Goal: Navigation & Orientation: Find specific page/section

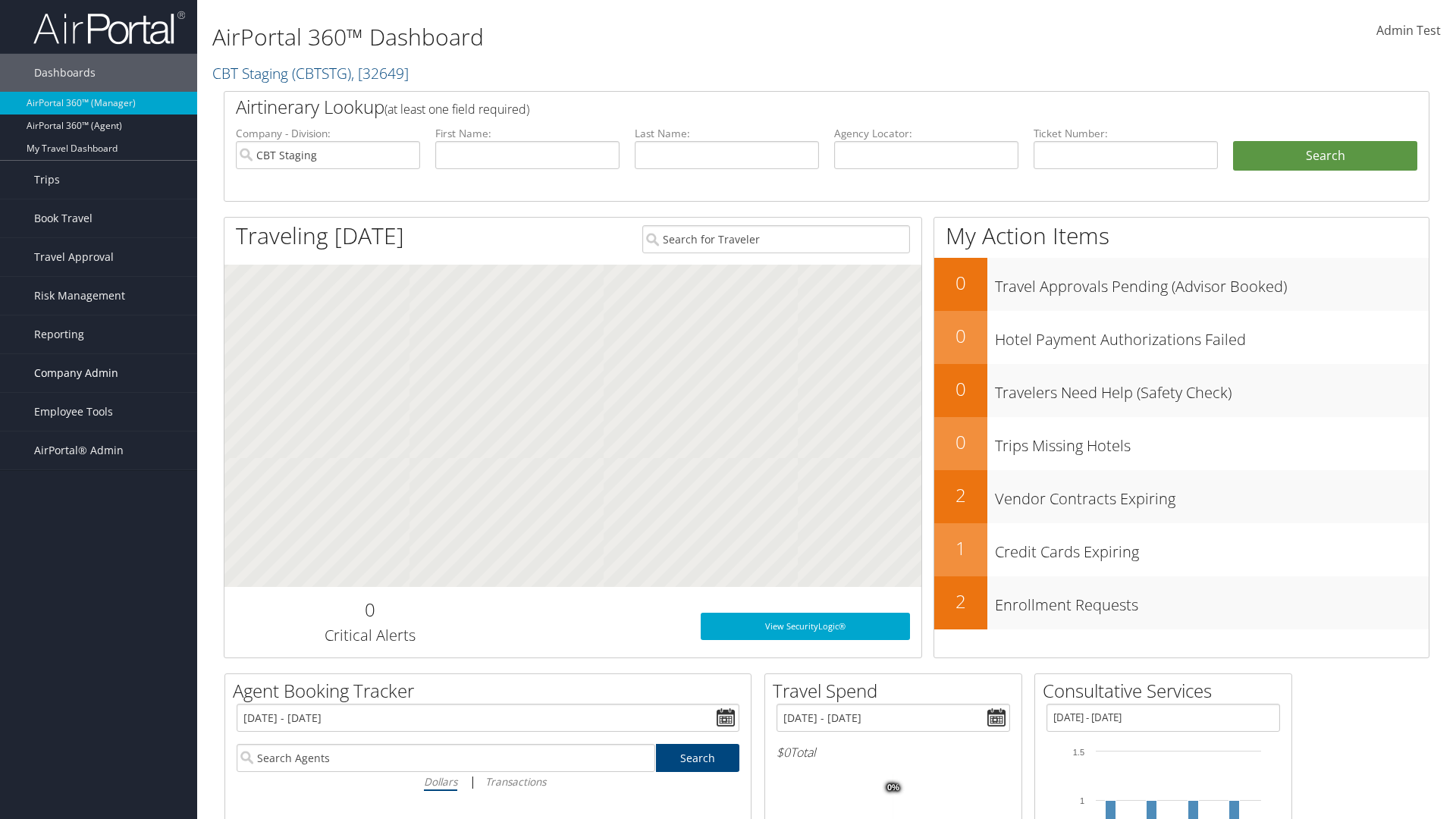
click at [99, 373] on span "Company Admin" at bounding box center [76, 373] width 84 height 38
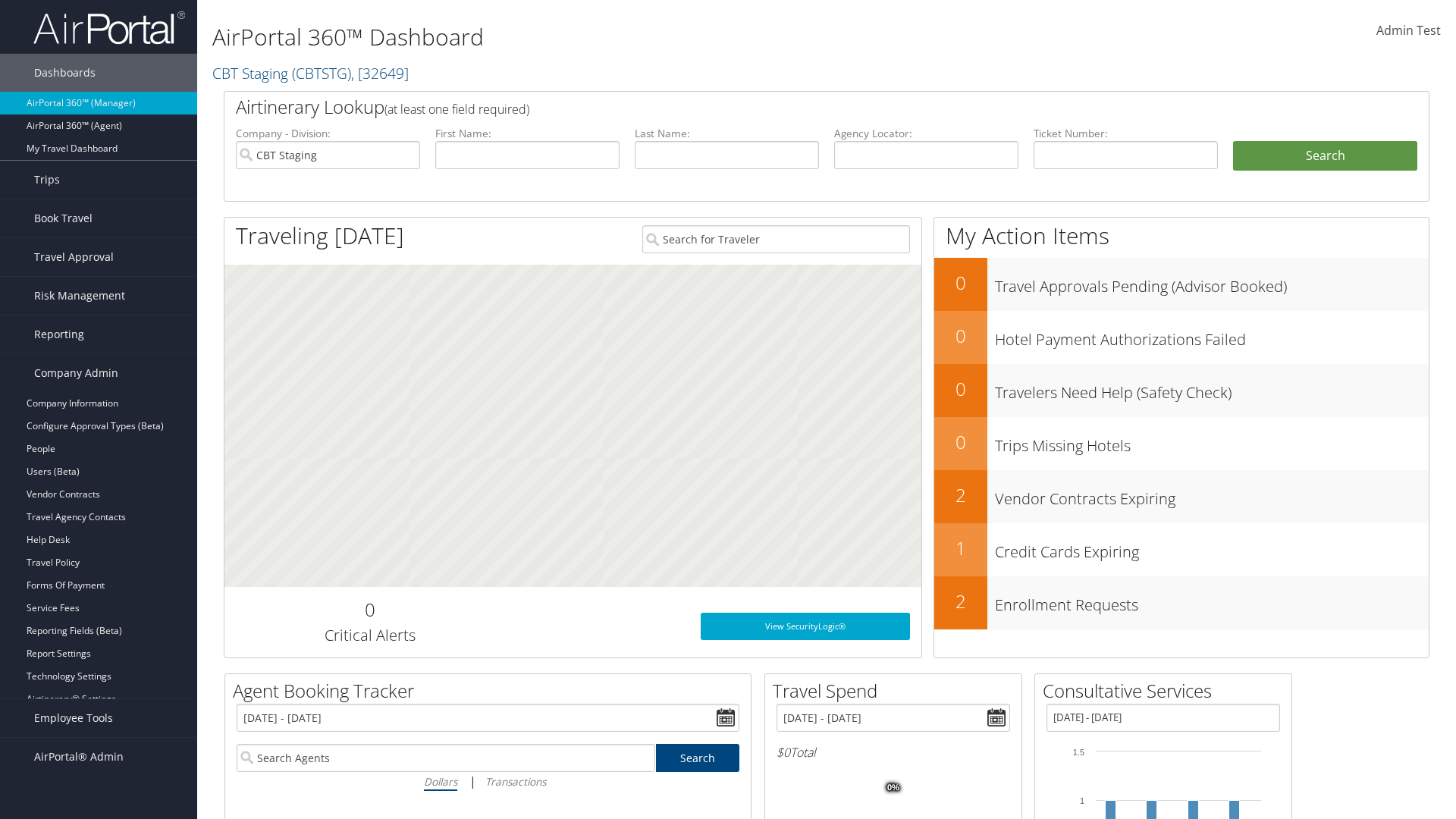
scroll to position [13, 0]
click at [99, 720] on link "Consultative Services" at bounding box center [99, 730] width 197 height 23
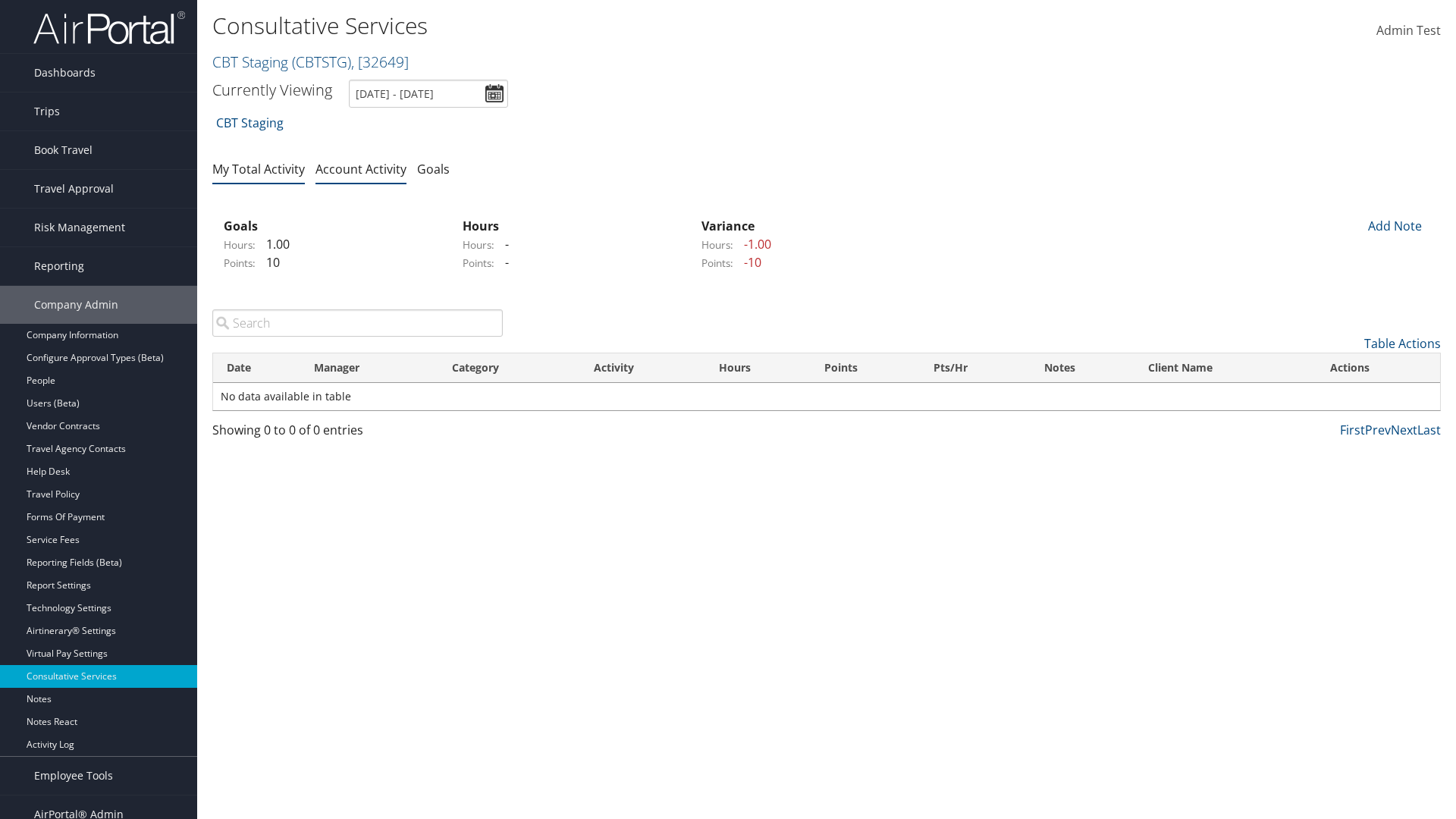
click at [258, 168] on link "My Total Activity" at bounding box center [258, 169] width 93 height 17
